Goal: Use online tool/utility: Utilize a website feature to perform a specific function

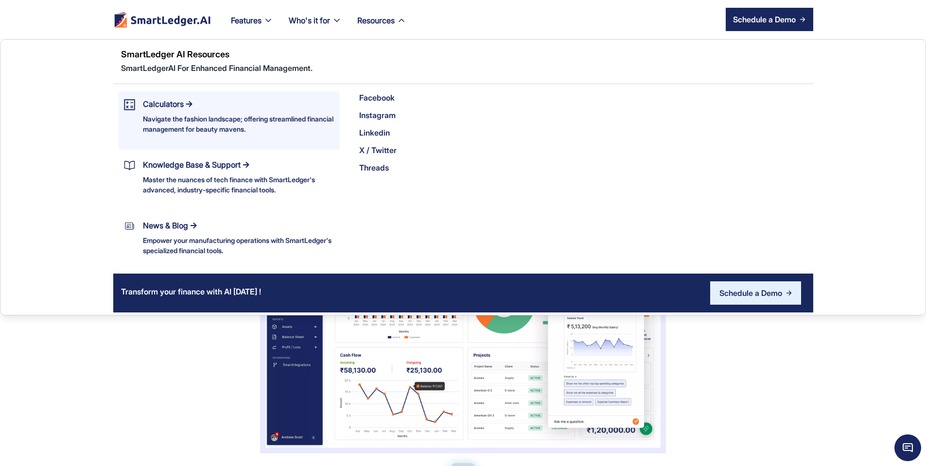
click at [180, 115] on div "Navigate the fashion landscape; offering streamlined financial management for b…" at bounding box center [239, 124] width 192 height 20
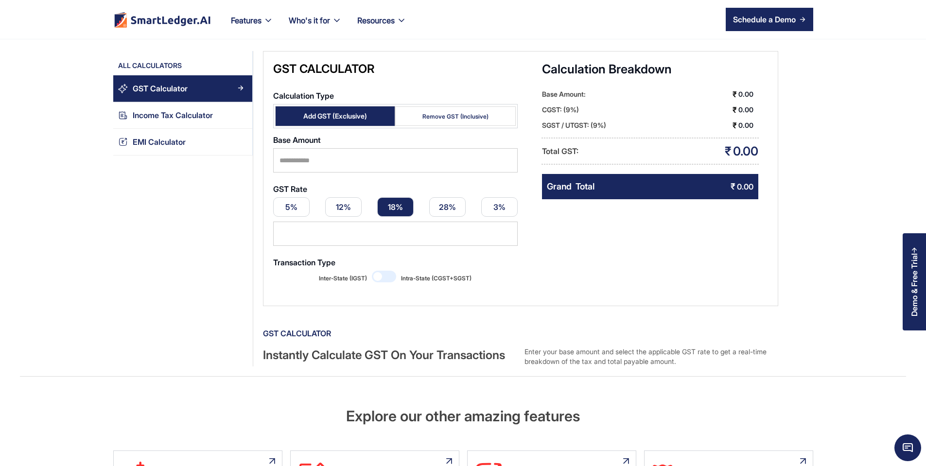
click at [433, 112] on div "Remove GST (Inclusive)" at bounding box center [455, 116] width 66 height 8
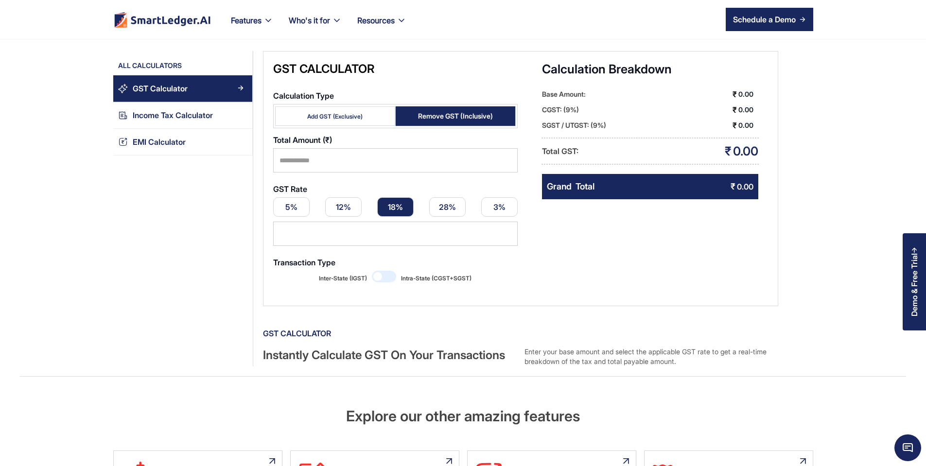
click at [344, 112] on link "Add GST (Exclusive)" at bounding box center [335, 115] width 121 height 19
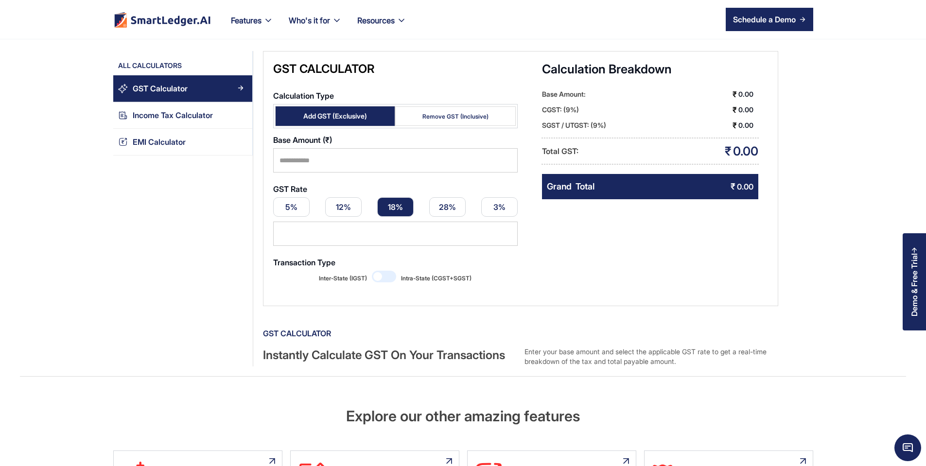
click at [409, 106] on link "Remove GST (Inclusive)" at bounding box center [455, 115] width 121 height 19
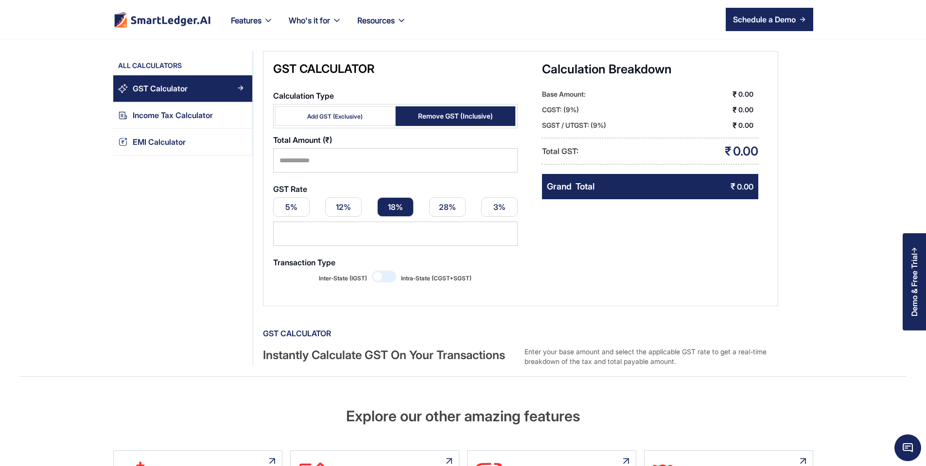
click at [356, 112] on div "Add GST (Exclusive)" at bounding box center [334, 116] width 55 height 8
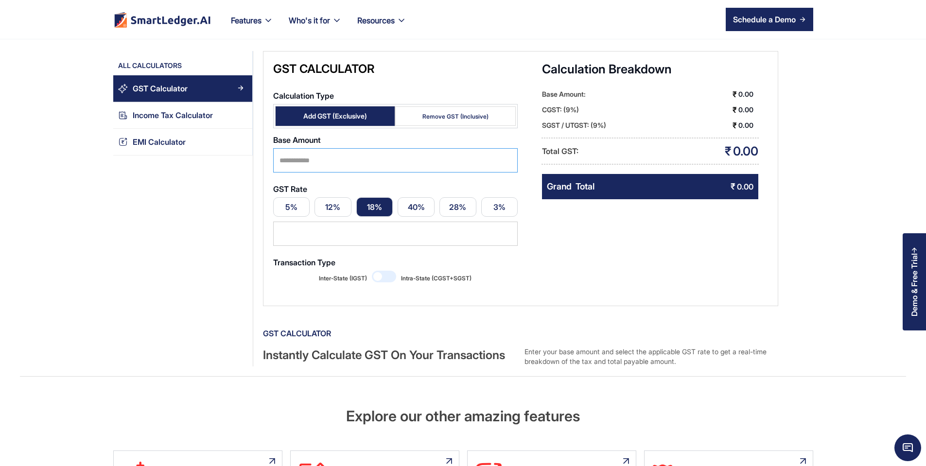
click at [356, 148] on input "Calculation Type" at bounding box center [395, 160] width 245 height 24
type input "*****"
click at [410, 198] on link "40%" at bounding box center [416, 206] width 37 height 19
type input "**"
click at [433, 112] on div "Remove GST (Inclusive)" at bounding box center [455, 116] width 66 height 8
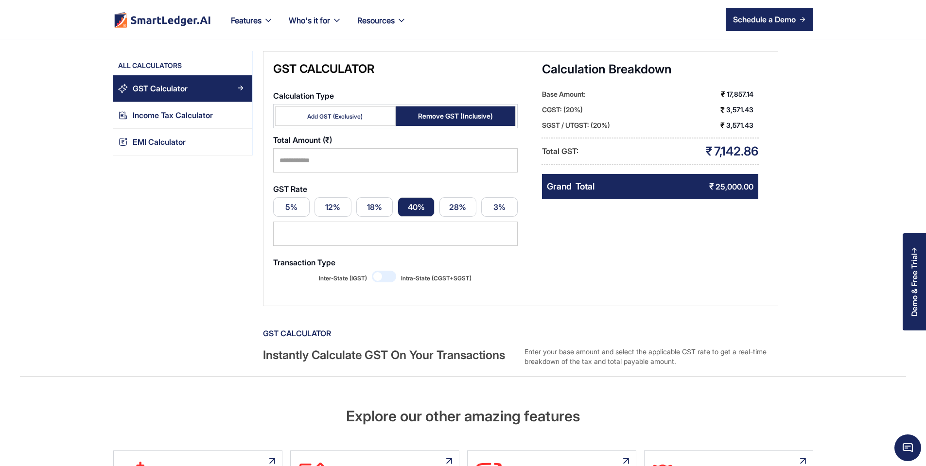
click at [356, 112] on div "Add GST (Exclusive)" at bounding box center [334, 116] width 55 height 8
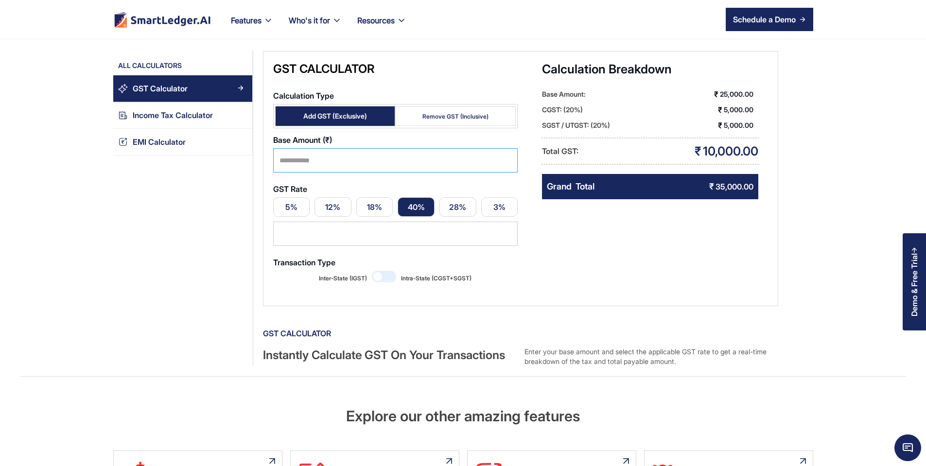
click at [354, 158] on input "*****" at bounding box center [395, 160] width 245 height 24
type input "*"
type input "***"
click at [630, 264] on div "GST Calculator Calculation Type Add GST (Exclusive) Remove GST (Inclusive) Base…" at bounding box center [520, 178] width 515 height 255
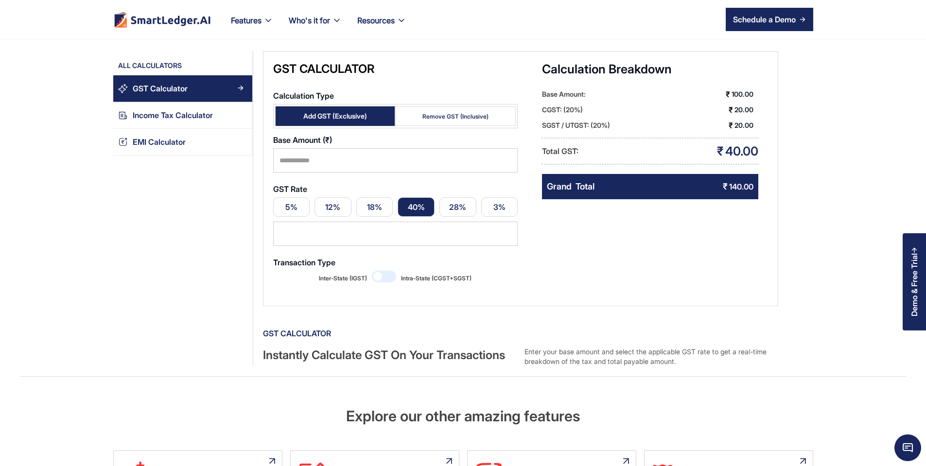
click at [442, 112] on div "Remove GST (Inclusive)" at bounding box center [455, 116] width 66 height 8
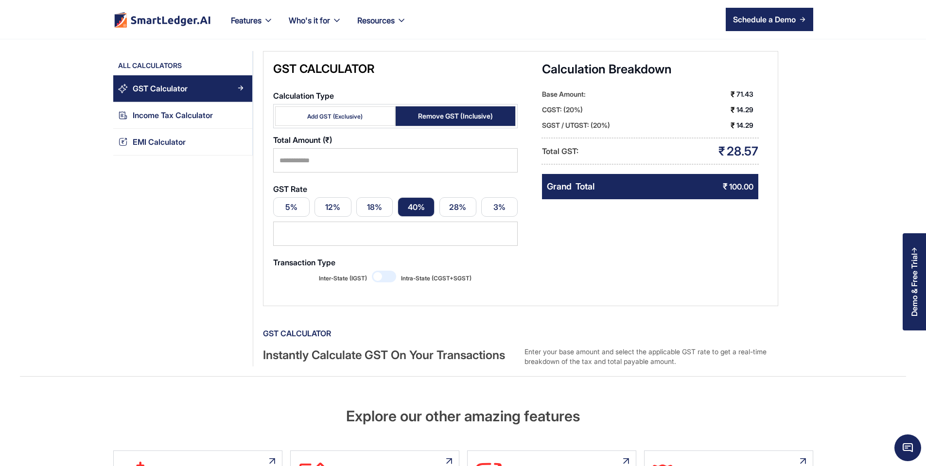
click at [327, 112] on div "Add GST (Exclusive)" at bounding box center [334, 116] width 55 height 8
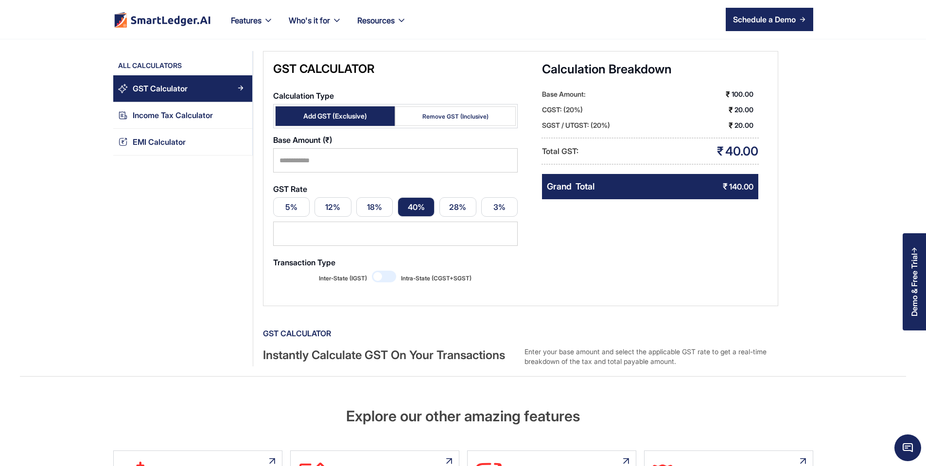
click at [456, 112] on div "Remove GST (Inclusive)" at bounding box center [455, 116] width 66 height 8
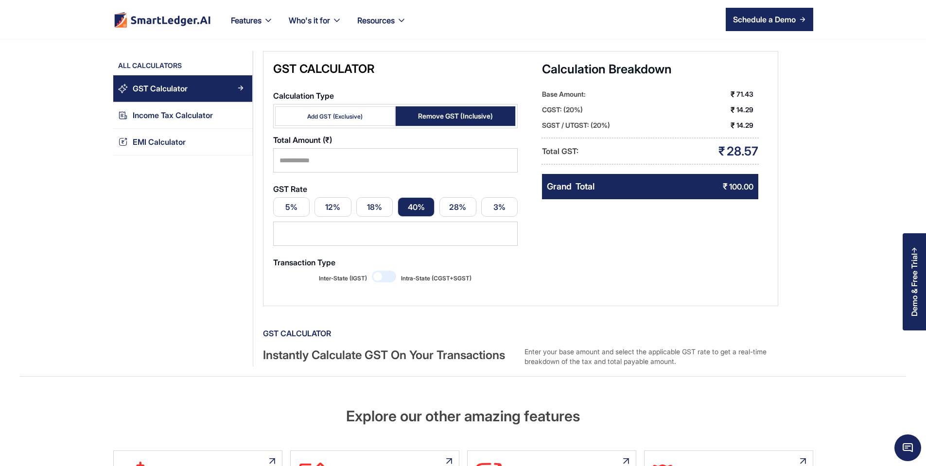
click at [353, 111] on link "Add GST (Exclusive)" at bounding box center [335, 115] width 121 height 19
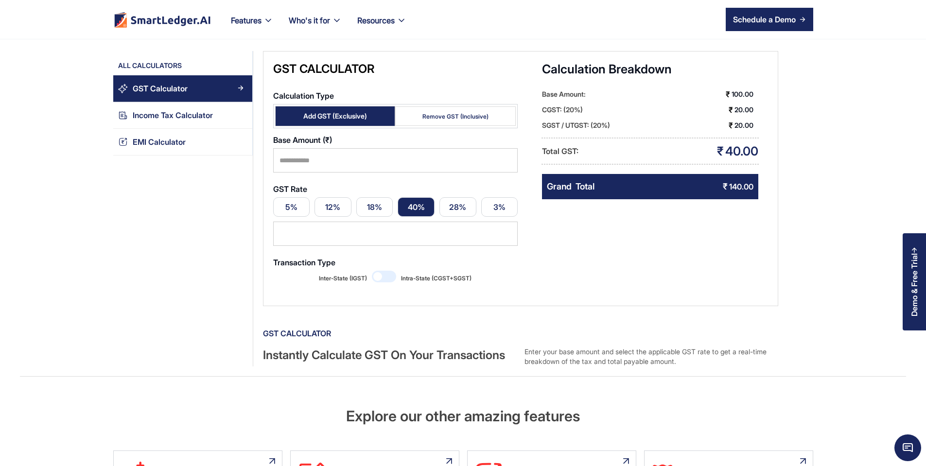
click at [419, 106] on link "Remove GST (Inclusive)" at bounding box center [455, 115] width 121 height 19
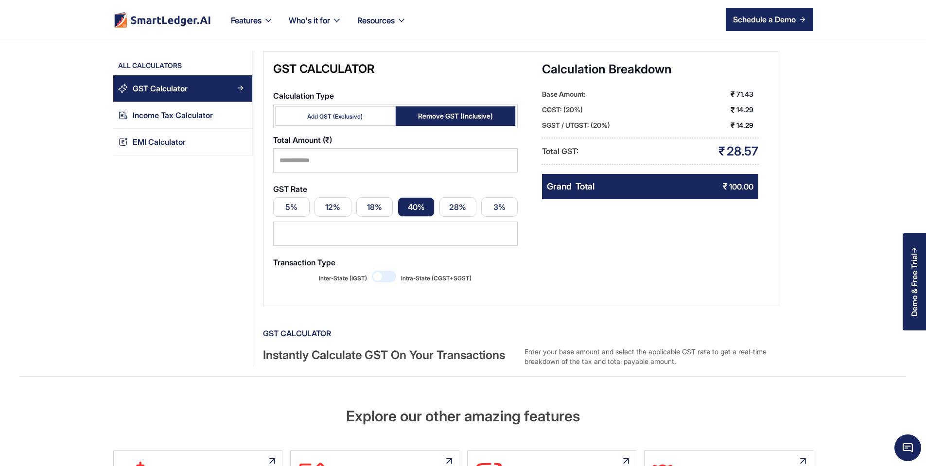
click at [356, 112] on div "Add GST (Exclusive)" at bounding box center [334, 116] width 55 height 8
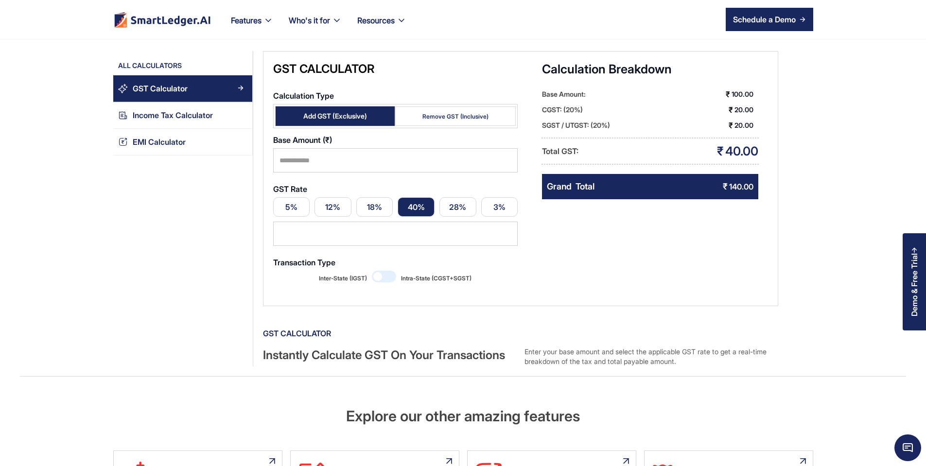
click at [439, 112] on div "Remove GST (Inclusive)" at bounding box center [455, 116] width 66 height 8
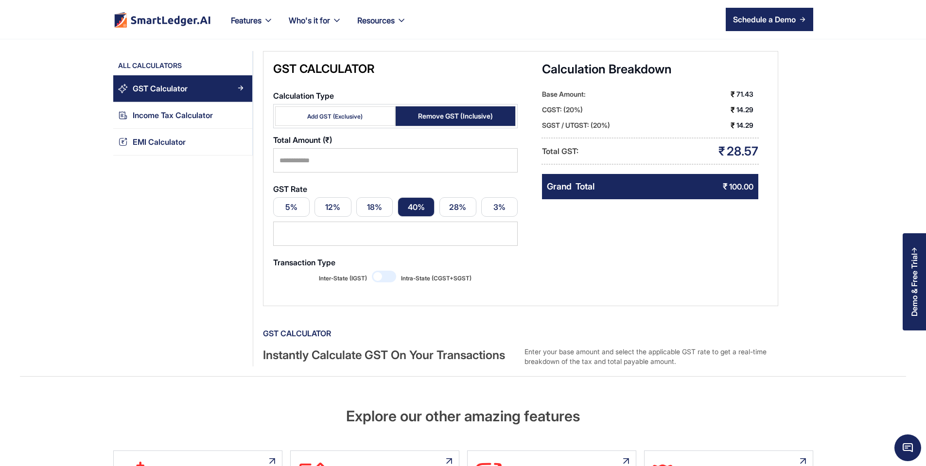
click at [368, 106] on link "Add GST (Exclusive)" at bounding box center [335, 115] width 121 height 19
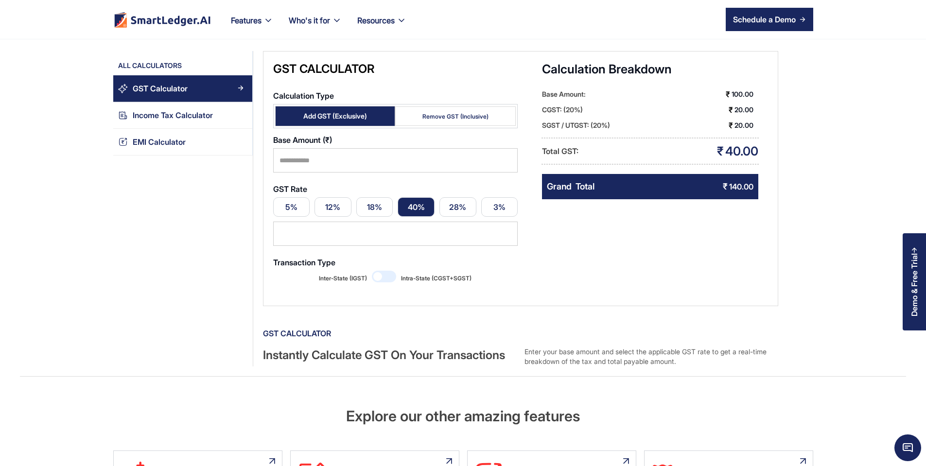
click at [362, 197] on link "18%" at bounding box center [374, 206] width 37 height 19
click at [398, 197] on link "40%" at bounding box center [416, 206] width 37 height 19
type input "**"
click at [376, 271] on span "Email Form" at bounding box center [384, 277] width 24 height 12
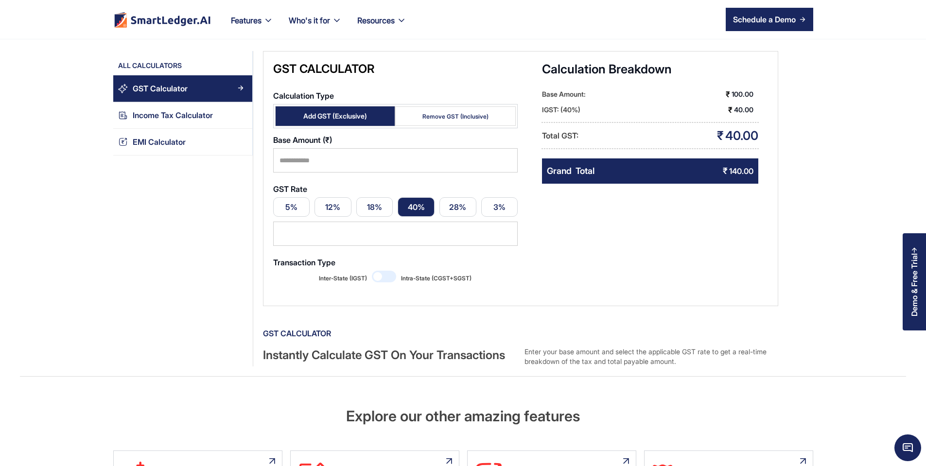
click at [437, 112] on div "Remove GST (Inclusive)" at bounding box center [455, 116] width 66 height 8
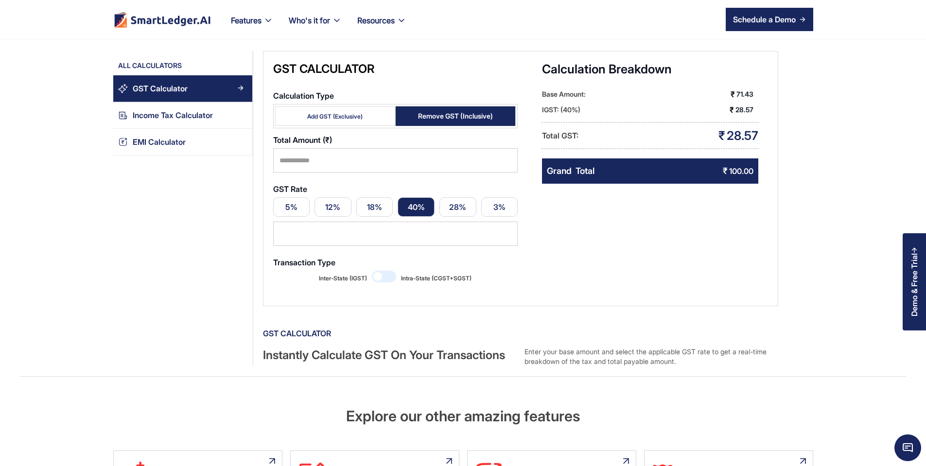
click at [342, 112] on div "Add GST (Exclusive)" at bounding box center [334, 116] width 55 height 8
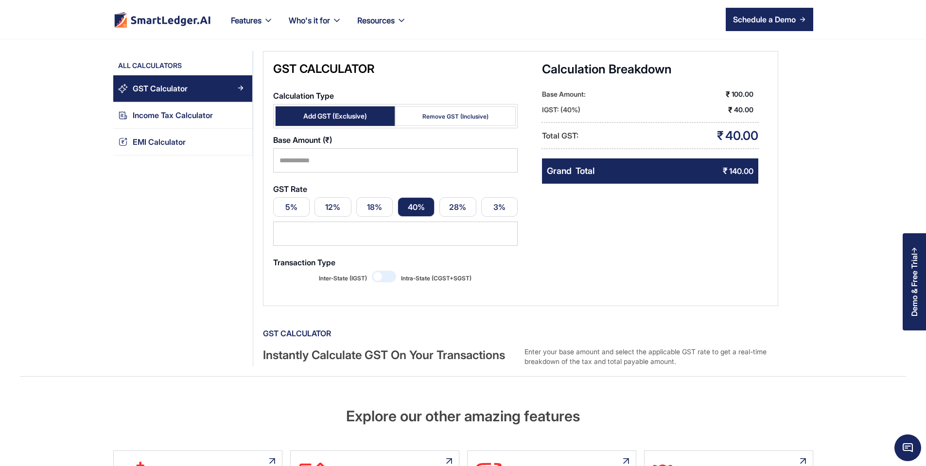
click at [376, 271] on span "Email Form" at bounding box center [384, 277] width 24 height 12
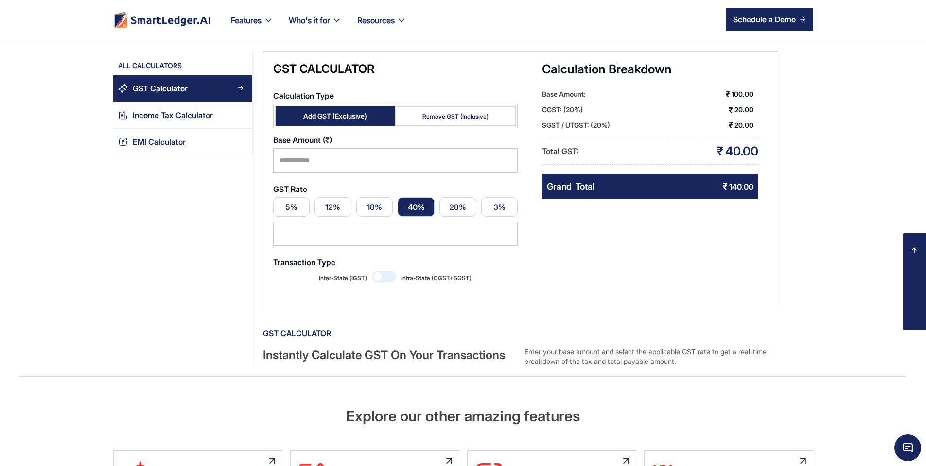
click at [917, 291] on div "Demo & Free Trial" at bounding box center [914, 284] width 9 height 63
click at [915, 253] on div "Demo & Free Trial" at bounding box center [914, 284] width 9 height 63
click at [916, 248] on img at bounding box center [915, 250] width 6 height 6
click at [911, 249] on div "Demo & Free Trial" at bounding box center [914, 281] width 23 height 97
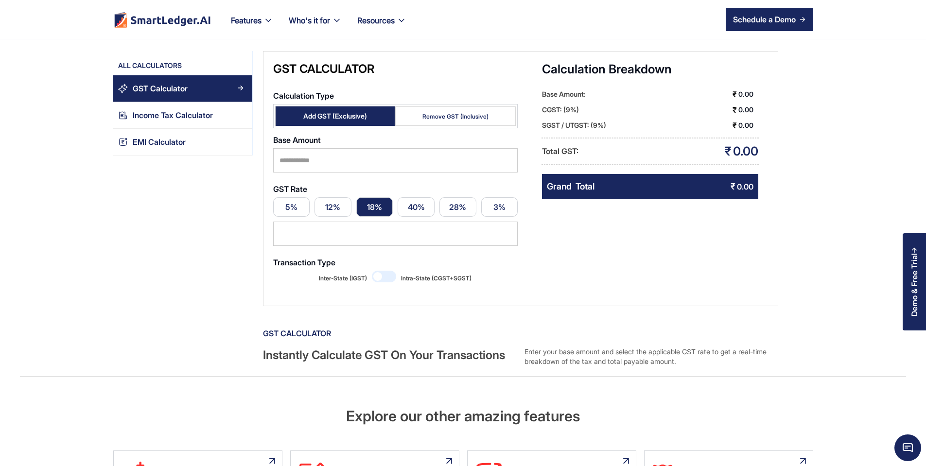
click at [902, 304] on section "Calculators GST Calculator Income Tax Calculator EMI Calculator All Calculators…" at bounding box center [463, 183] width 926 height 367
click at [906, 303] on div "Demo & Free Trial" at bounding box center [914, 281] width 23 height 97
click at [916, 243] on img at bounding box center [918, 239] width 9 height 9
click at [912, 281] on div "Demo & Free Trial" at bounding box center [914, 284] width 9 height 63
click at [916, 239] on img at bounding box center [918, 239] width 9 height 9
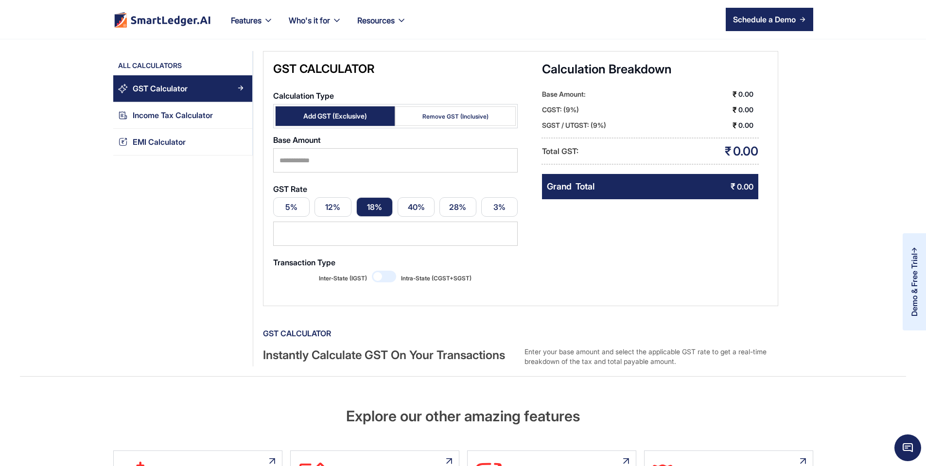
click at [913, 280] on div "Demo & Free Trial" at bounding box center [914, 284] width 9 height 63
click at [920, 241] on img at bounding box center [918, 239] width 9 height 9
click at [907, 285] on div "Demo & Free Trial" at bounding box center [914, 281] width 23 height 97
click at [918, 238] on img at bounding box center [918, 239] width 9 height 9
click at [921, 279] on div "Demo & Free Trial" at bounding box center [914, 281] width 23 height 97
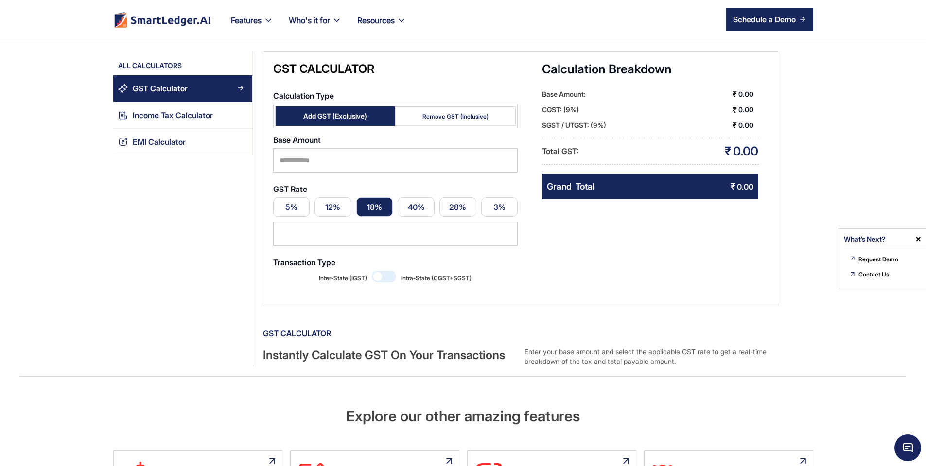
click at [918, 239] on img at bounding box center [918, 239] width 9 height 9
click at [758, 154] on div "0.00" at bounding box center [745, 151] width 25 height 17
click at [402, 200] on link "40%" at bounding box center [416, 206] width 37 height 19
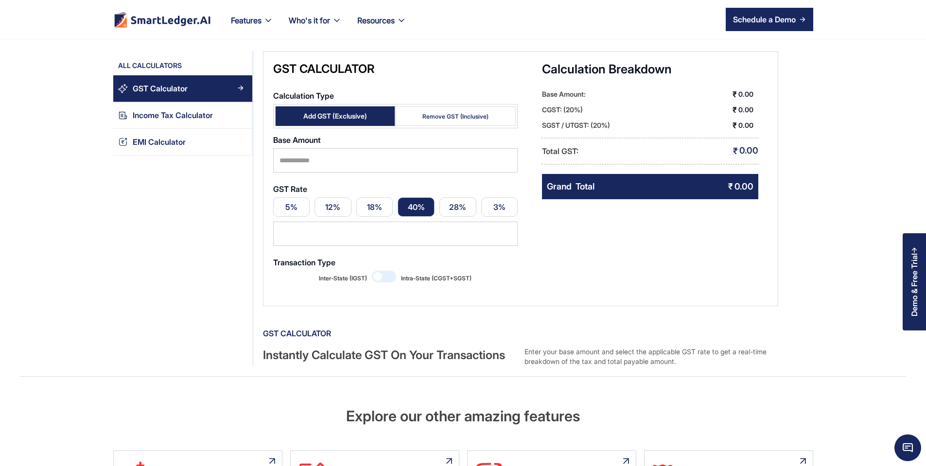
click at [373, 200] on link "18%" at bounding box center [374, 206] width 37 height 19
click at [398, 197] on link "40%" at bounding box center [416, 206] width 37 height 19
click at [439, 197] on link "28%" at bounding box center [457, 206] width 37 height 19
click at [481, 197] on link "3%" at bounding box center [499, 206] width 37 height 19
click at [407, 198] on link "40%" at bounding box center [416, 206] width 37 height 19
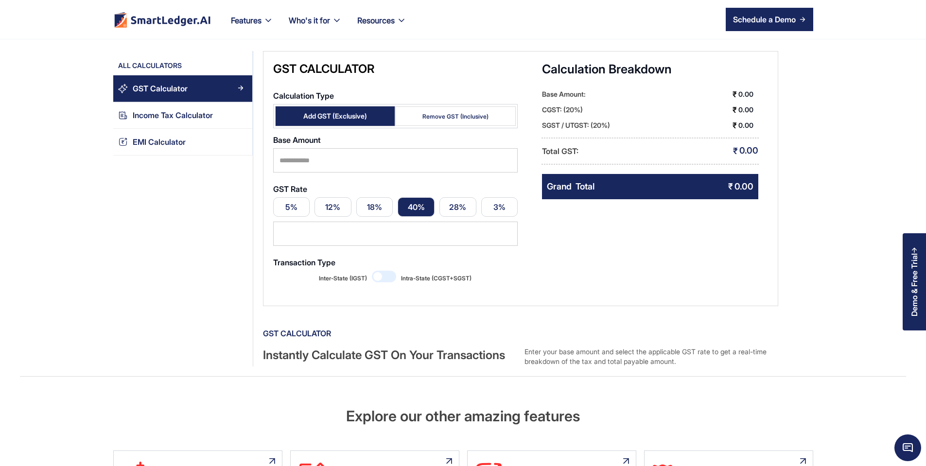
click at [363, 199] on link "18%" at bounding box center [374, 206] width 37 height 19
click at [338, 198] on link "12%" at bounding box center [333, 206] width 37 height 19
click at [310, 197] on link "5%" at bounding box center [291, 206] width 37 height 19
type input "*"
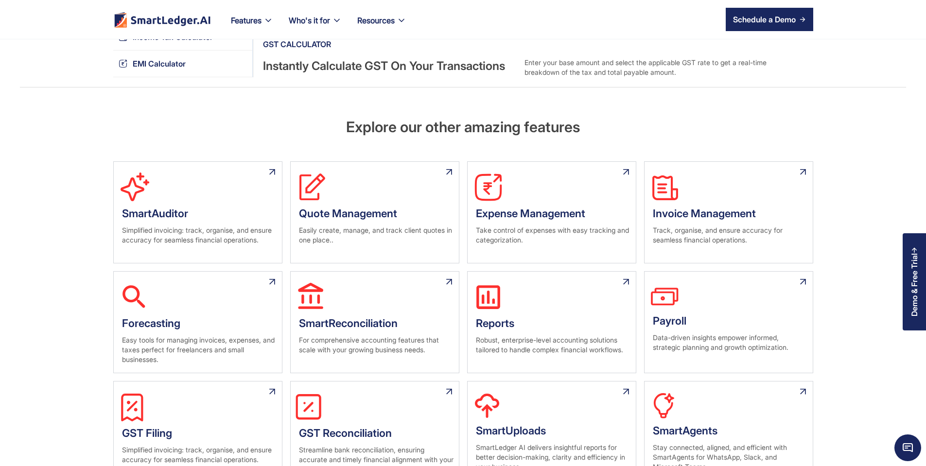
scroll to position [292, 0]
